Goal: Task Accomplishment & Management: Manage account settings

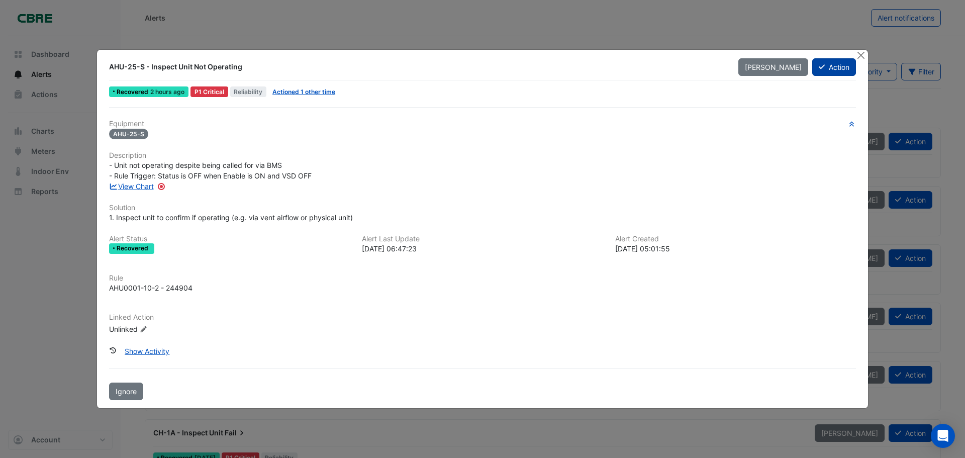
click at [833, 64] on button "Action" at bounding box center [834, 67] width 44 height 18
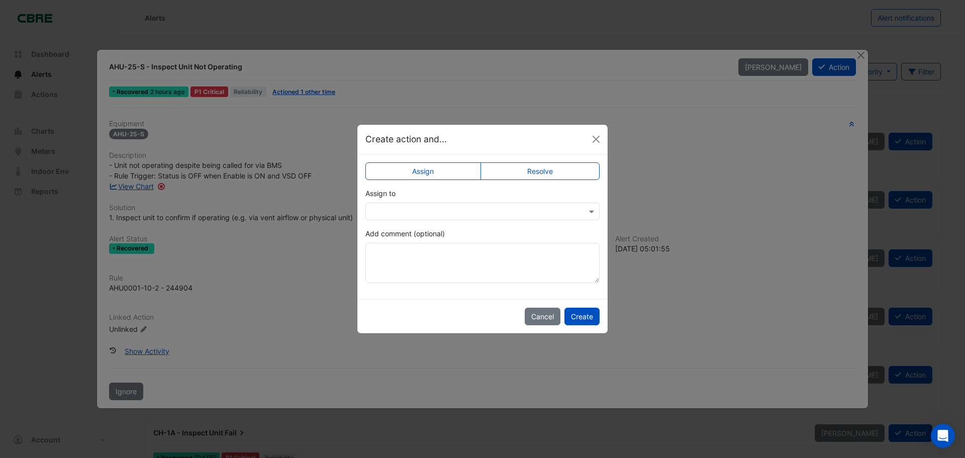
click at [451, 210] on input "text" at bounding box center [472, 212] width 203 height 11
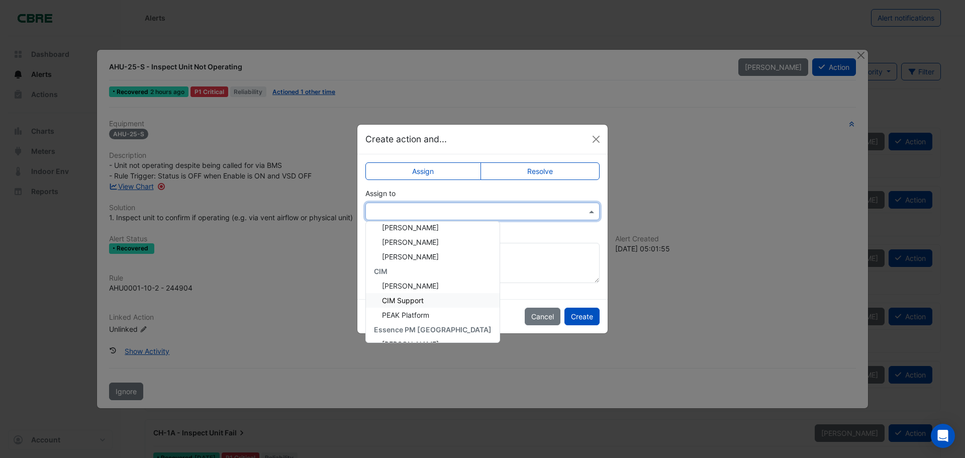
scroll to position [101, 0]
type input "*"
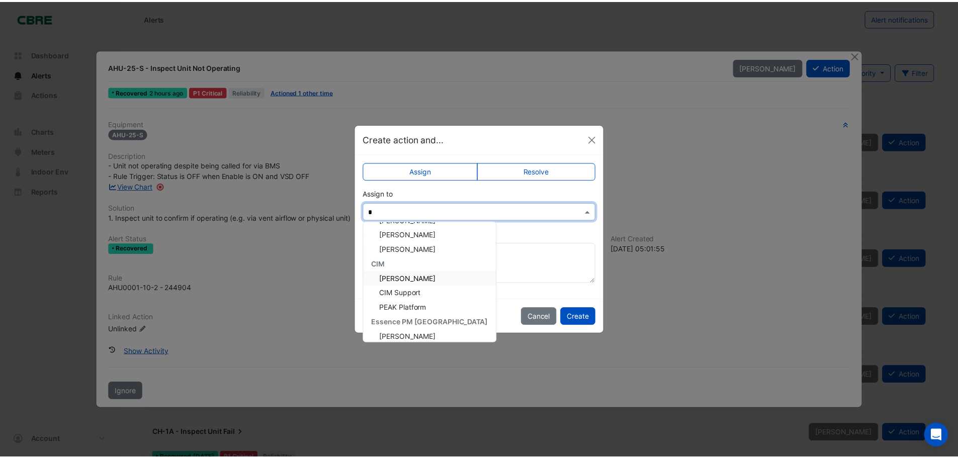
scroll to position [0, 0]
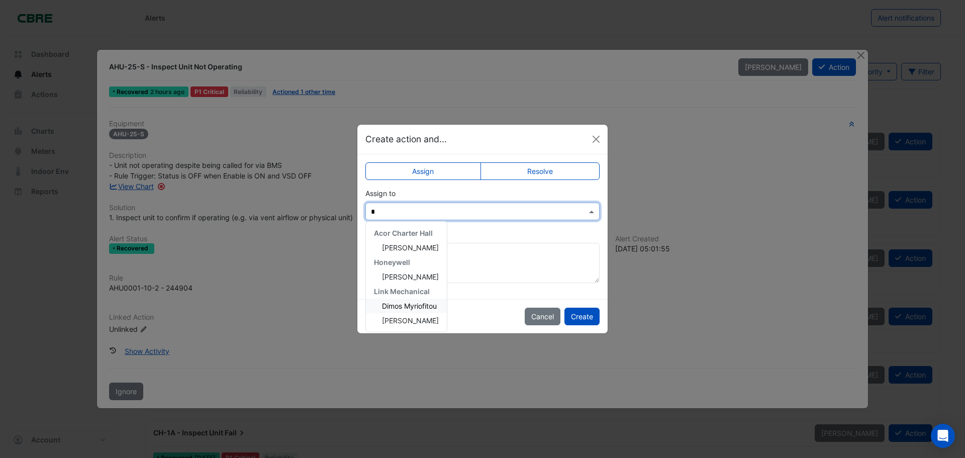
click at [421, 308] on span "Dimos Myriofitou" at bounding box center [409, 306] width 55 height 9
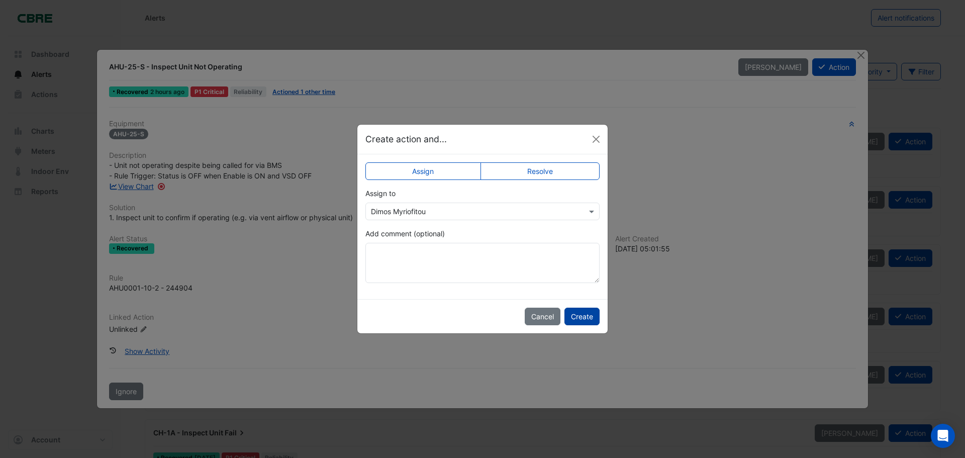
click at [579, 315] on button "Create" at bounding box center [582, 317] width 35 height 18
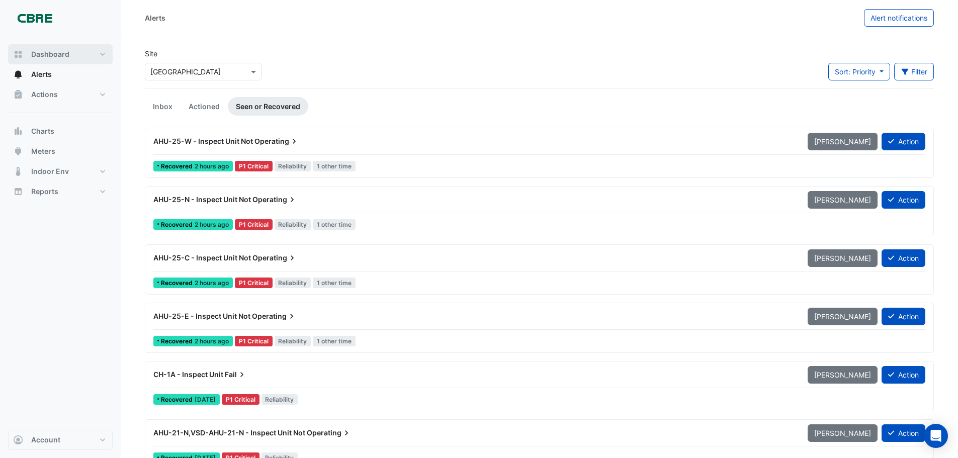
click at [42, 55] on span "Dashboard" at bounding box center [50, 54] width 38 height 10
select select "***"
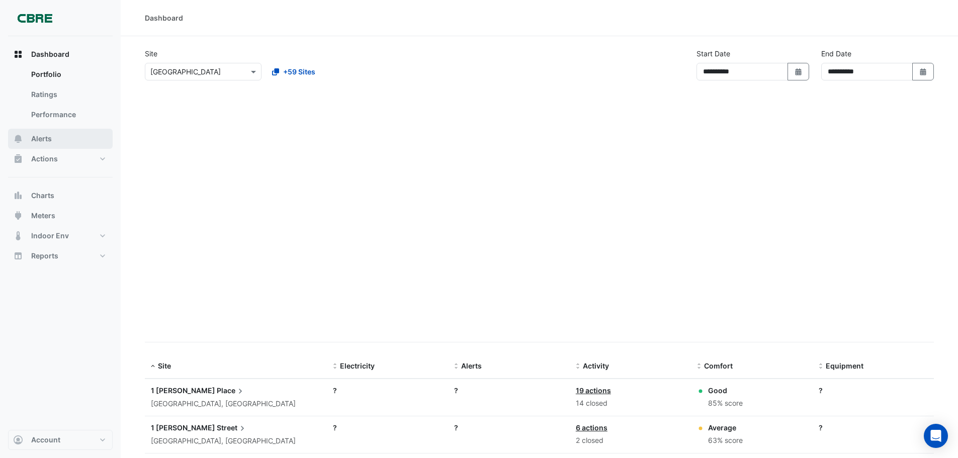
click at [69, 139] on button "Alerts" at bounding box center [60, 139] width 105 height 20
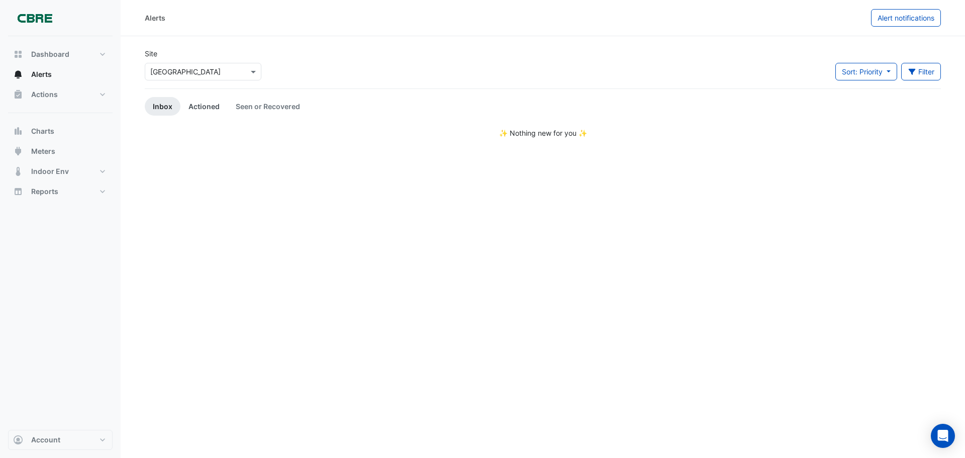
click at [204, 101] on link "Actioned" at bounding box center [203, 106] width 47 height 19
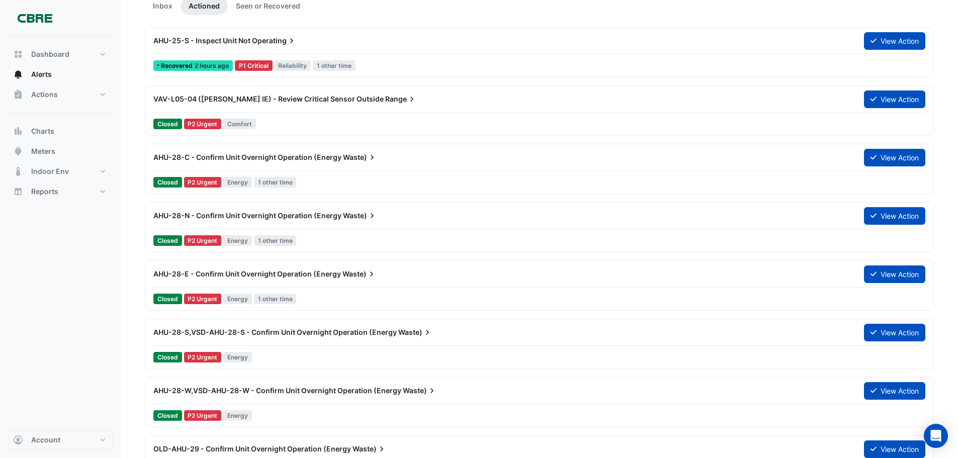
scroll to position [151, 0]
